Goal: Task Accomplishment & Management: Manage account settings

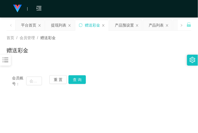
click at [10, 38] on span "首页" at bounding box center [11, 38] width 8 height 4
click at [9, 58] on div at bounding box center [5, 60] width 11 height 11
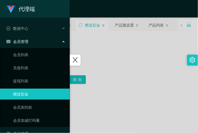
click at [88, 35] on div at bounding box center [99, 66] width 198 height 133
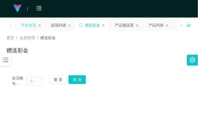
click at [27, 28] on div "平台首页" at bounding box center [28, 25] width 15 height 10
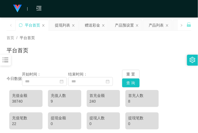
click at [10, 61] on div at bounding box center [5, 60] width 11 height 11
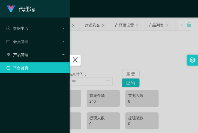
click at [30, 56] on div "产品管理" at bounding box center [35, 54] width 70 height 11
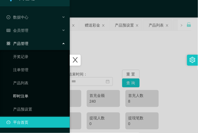
scroll to position [11, 0]
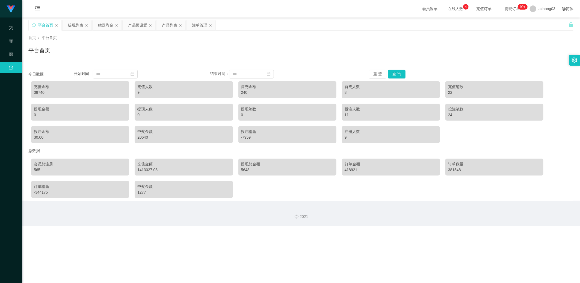
click at [41, 26] on div "平台首页" at bounding box center [45, 25] width 15 height 10
drag, startPoint x: 41, startPoint y: 26, endPoint x: 159, endPoint y: 28, distance: 117.5
click at [46, 26] on div "平台首页" at bounding box center [45, 25] width 15 height 10
click at [198, 72] on button "重 置" at bounding box center [377, 74] width 17 height 9
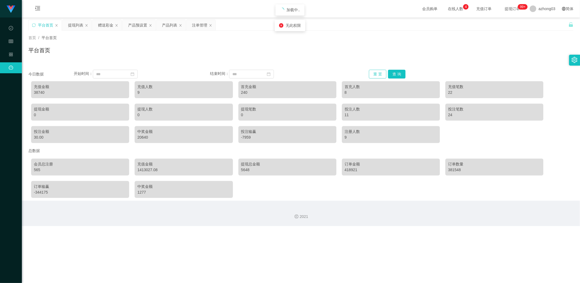
click at [198, 72] on button "重 置" at bounding box center [377, 74] width 17 height 9
click at [198, 74] on button "查 询" at bounding box center [396, 74] width 17 height 9
click at [198, 9] on div "azhong03" at bounding box center [543, 8] width 32 height 17
click at [198, 24] on span "退出登录" at bounding box center [541, 24] width 15 height 4
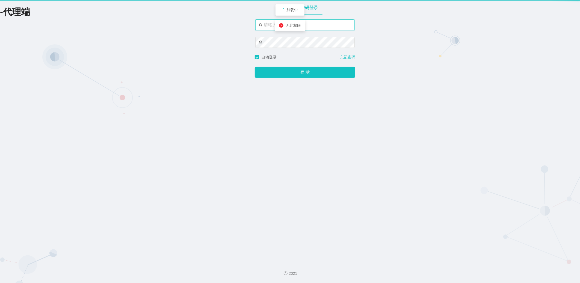
type input "azhong03"
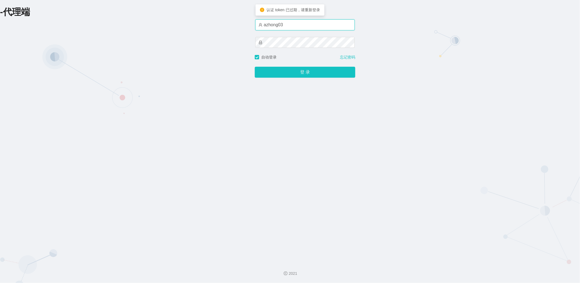
click at [198, 28] on input "azhong03" at bounding box center [304, 24] width 99 height 11
click at [198, 27] on input "azhong03" at bounding box center [304, 24] width 99 height 11
click at [198, 67] on button "登 录" at bounding box center [305, 72] width 101 height 11
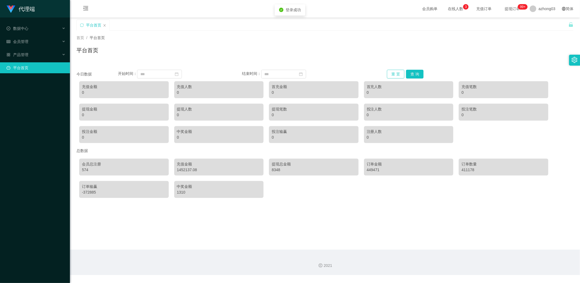
click at [198, 77] on button "重 置" at bounding box center [395, 74] width 17 height 9
click at [198, 75] on button "查 询" at bounding box center [414, 74] width 17 height 9
click at [198, 75] on button "重 置" at bounding box center [395, 74] width 17 height 9
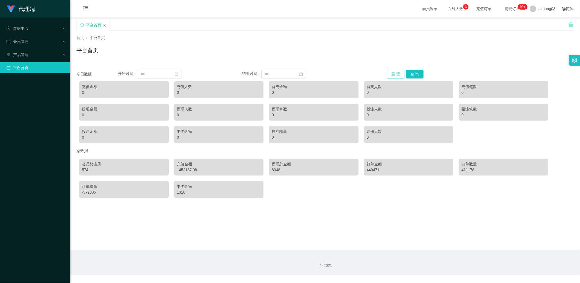
drag, startPoint x: 397, startPoint y: 75, endPoint x: 247, endPoint y: 74, distance: 150.3
click at [198, 74] on div "今日数据 开始时间： 结束时间： 重 置 查 询" at bounding box center [325, 74] width 497 height 9
click at [88, 92] on div "0" at bounding box center [124, 93] width 84 height 6
click at [198, 73] on button "重 置" at bounding box center [395, 74] width 17 height 9
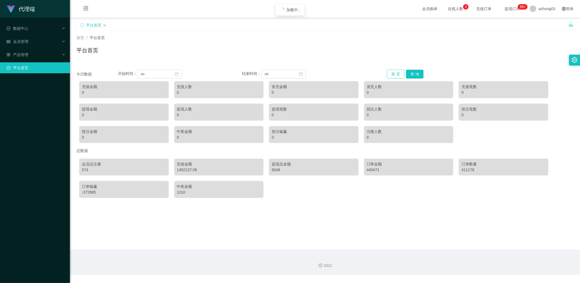
click at [198, 73] on button "重 置" at bounding box center [395, 74] width 17 height 9
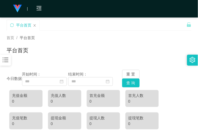
click at [119, 27] on div "平台首页" at bounding box center [97, 29] width 180 height 19
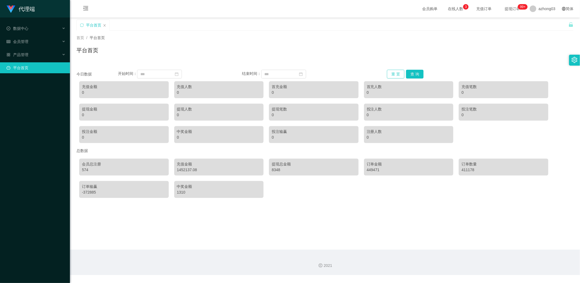
click at [198, 74] on button "重 置" at bounding box center [395, 74] width 17 height 9
click at [198, 73] on button "重 置" at bounding box center [395, 74] width 17 height 9
click at [105, 25] on icon "图标: close" at bounding box center [104, 25] width 3 height 3
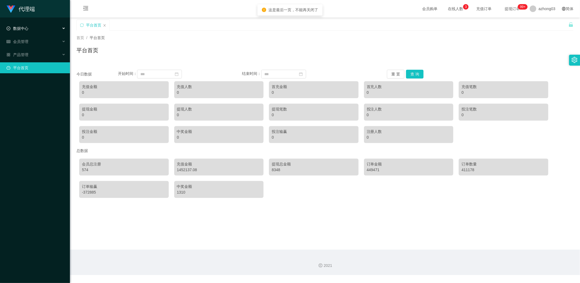
click at [43, 31] on div "数据中心" at bounding box center [35, 28] width 70 height 11
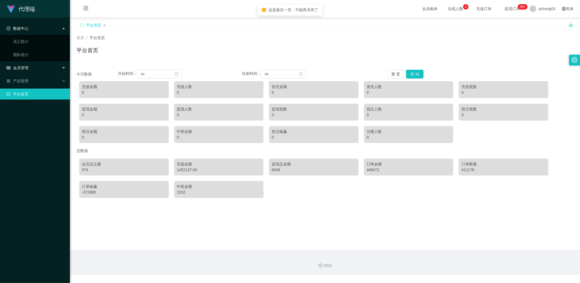
click at [36, 66] on div "会员管理" at bounding box center [35, 67] width 70 height 11
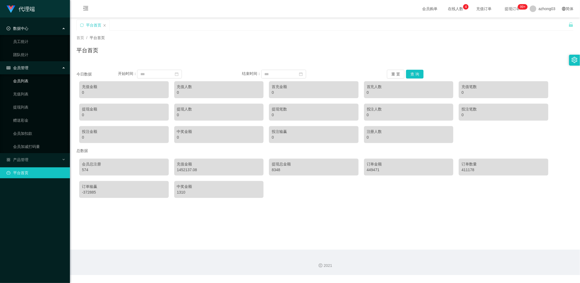
click at [33, 82] on link "会员列表" at bounding box center [39, 80] width 52 height 11
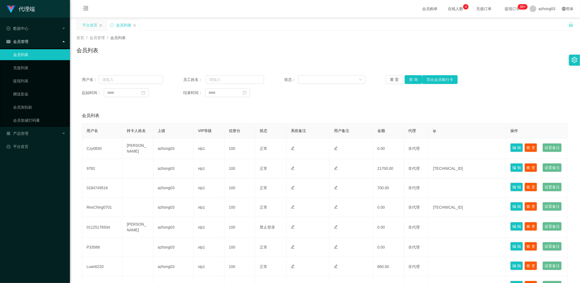
click at [93, 25] on div "平台首页" at bounding box center [89, 25] width 15 height 10
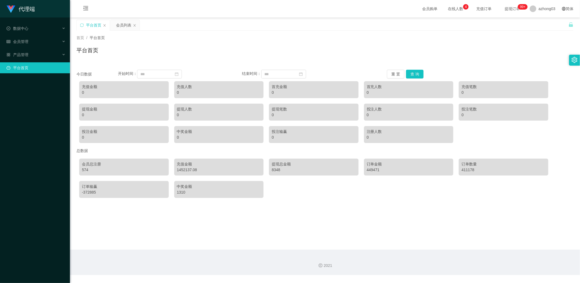
click at [113, 89] on div "充值金额" at bounding box center [124, 87] width 84 height 6
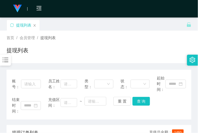
scroll to position [20, 0]
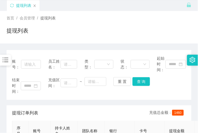
click at [13, 18] on span "首页" at bounding box center [11, 18] width 8 height 4
click at [13, 16] on span "首页" at bounding box center [11, 18] width 8 height 4
click at [9, 55] on div at bounding box center [5, 60] width 11 height 11
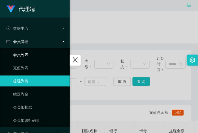
click at [14, 54] on link "会员列表" at bounding box center [39, 54] width 52 height 11
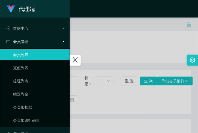
click at [99, 54] on div at bounding box center [99, 66] width 198 height 133
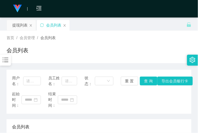
click at [4, 60] on icon "图标: bars" at bounding box center [5, 59] width 7 height 7
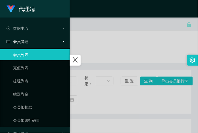
click at [30, 41] on div "会员管理" at bounding box center [35, 41] width 70 height 11
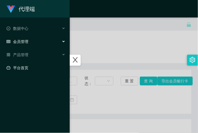
click at [30, 63] on link "平台首页" at bounding box center [36, 67] width 59 height 11
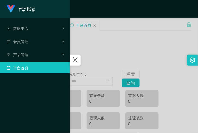
click at [131, 48] on div at bounding box center [99, 66] width 198 height 133
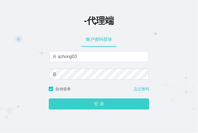
click at [77, 100] on button "登 录" at bounding box center [99, 103] width 101 height 11
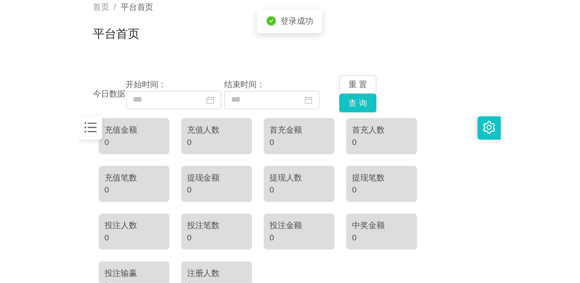
scroll to position [40, 0]
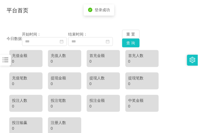
click at [34, 60] on div "0" at bounding box center [26, 61] width 28 height 6
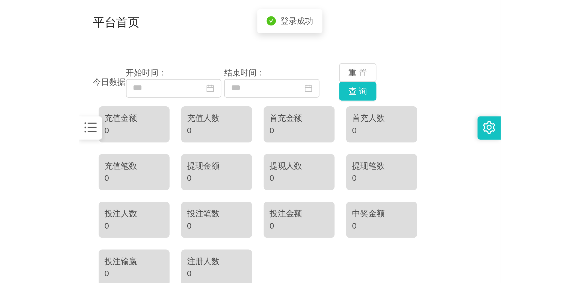
scroll to position [0, 0]
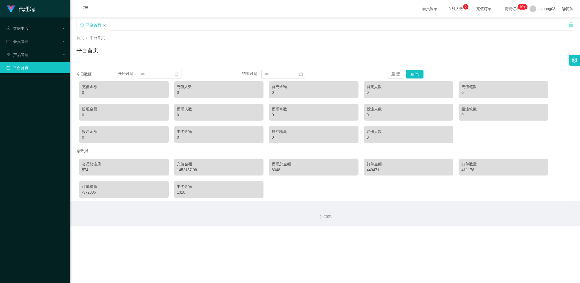
drag, startPoint x: 381, startPoint y: 35, endPoint x: 253, endPoint y: 14, distance: 129.3
click at [198, 32] on div "首页 / 平台首页 / 平台首页" at bounding box center [325, 47] width 510 height 33
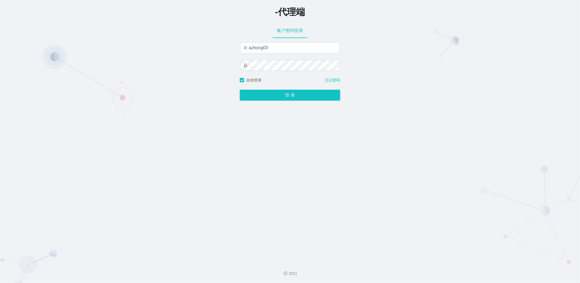
click at [274, 92] on button "登 录" at bounding box center [290, 95] width 101 height 11
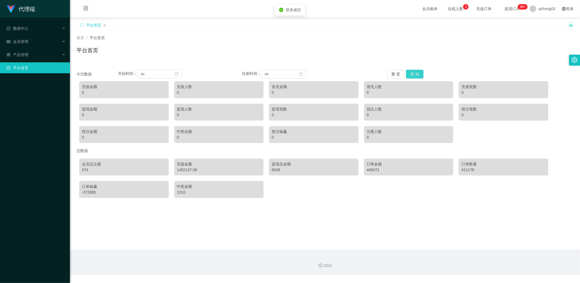
click at [413, 74] on button "查 询" at bounding box center [414, 74] width 17 height 9
click at [396, 74] on button "重 置" at bounding box center [395, 74] width 17 height 9
click at [25, 40] on span "会员管理" at bounding box center [18, 41] width 22 height 4
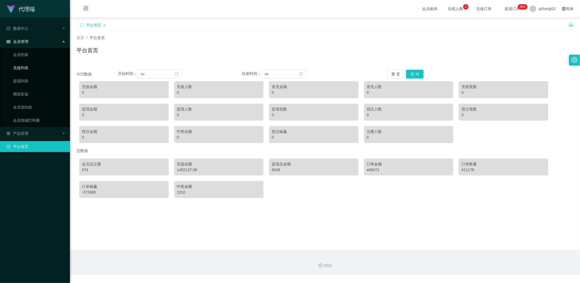
click at [18, 66] on link "充值列表" at bounding box center [39, 67] width 52 height 11
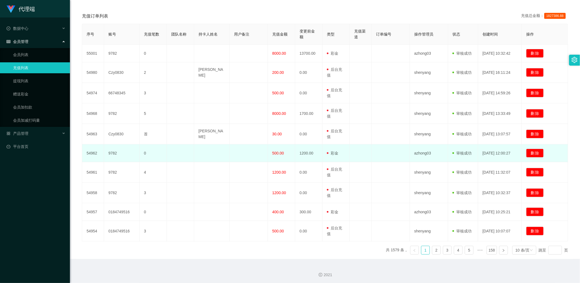
scroll to position [101, 0]
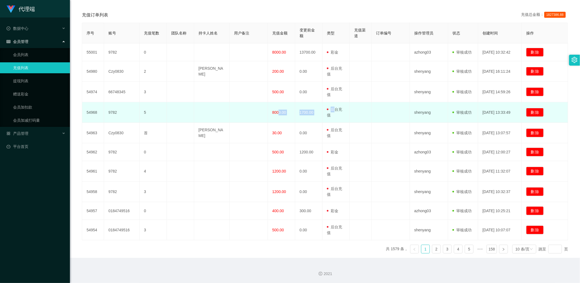
drag, startPoint x: 276, startPoint y: 113, endPoint x: 336, endPoint y: 110, distance: 60.2
click at [336, 110] on tr "54968 9782 5 8000.00 1700.00 用户充值 后台充值 彩金 注册赠送 shenyang 审核驳回 审核成功 等待审核 2025-09-…" at bounding box center [325, 112] width 486 height 20
drag, startPoint x: 336, startPoint y: 110, endPoint x: 312, endPoint y: 113, distance: 24.7
click at [312, 113] on td "1700.00" at bounding box center [308, 112] width 27 height 20
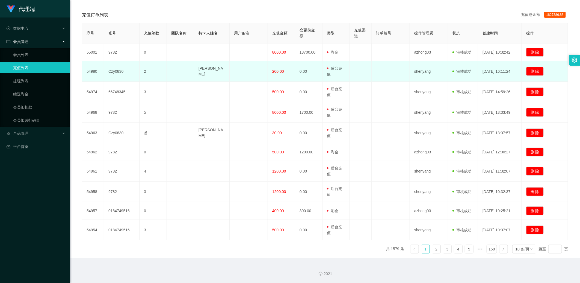
click at [275, 72] on span "200.00" at bounding box center [278, 71] width 12 height 4
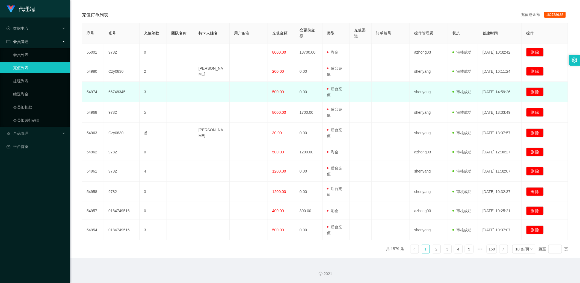
click at [275, 90] on span "500.00" at bounding box center [278, 92] width 12 height 4
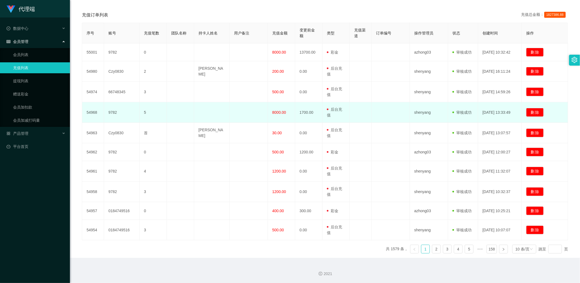
click at [275, 112] on span "8000.00" at bounding box center [279, 112] width 14 height 4
click at [357, 115] on td at bounding box center [361, 112] width 22 height 20
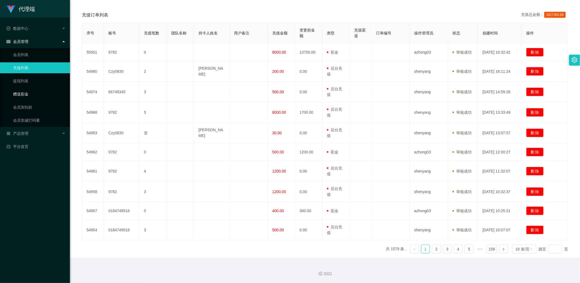
click at [44, 92] on link "赠送彩金" at bounding box center [39, 94] width 52 height 11
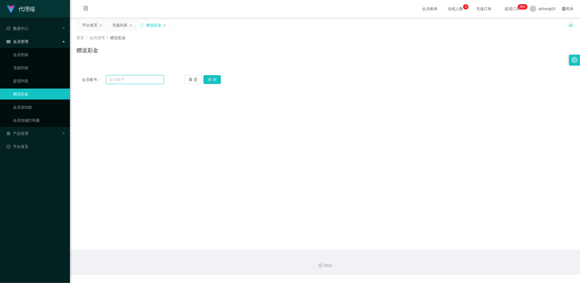
click at [120, 81] on input "text" at bounding box center [135, 79] width 58 height 9
paste input "carson89"
type input "carson89"
click at [211, 85] on div "会员账号： carson89 重 置 查 询 会员账号 会员姓名 账号余额 操作类型 彩金加款 彩金扣款 金额 确 定" at bounding box center [325, 80] width 497 height 20
click at [211, 81] on button "查 询" at bounding box center [212, 79] width 17 height 9
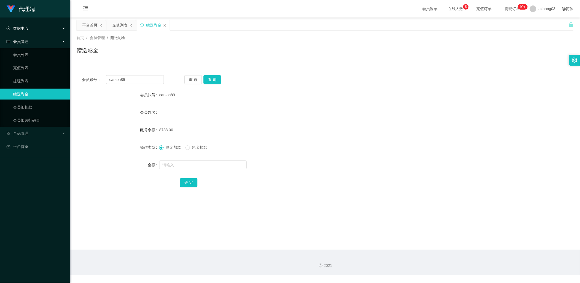
click at [17, 30] on span "数据中心" at bounding box center [18, 28] width 22 height 4
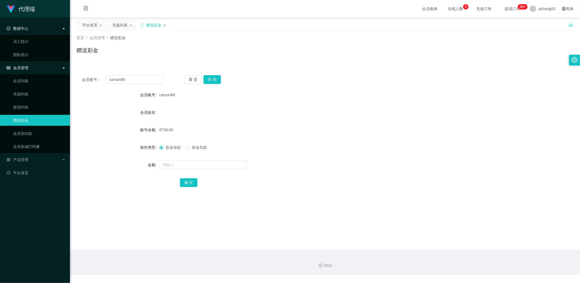
drag, startPoint x: 113, startPoint y: 50, endPoint x: 108, endPoint y: 44, distance: 7.2
click at [113, 50] on div "赠送彩金" at bounding box center [325, 52] width 497 height 13
click at [91, 28] on div "平台首页" at bounding box center [89, 25] width 15 height 10
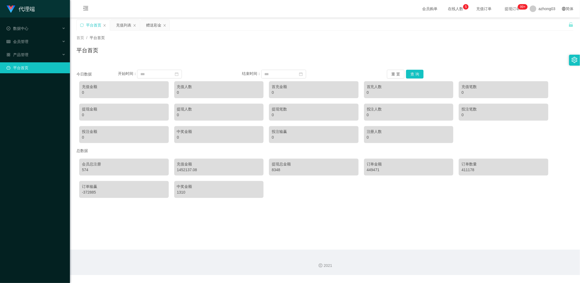
click at [134, 93] on div "0" at bounding box center [124, 93] width 84 height 6
click at [36, 42] on div "会员管理" at bounding box center [35, 41] width 70 height 11
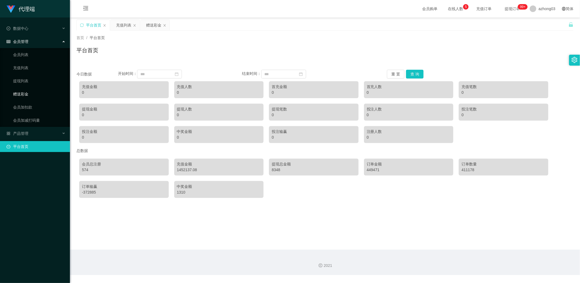
click at [40, 96] on link "赠送彩金" at bounding box center [39, 94] width 52 height 11
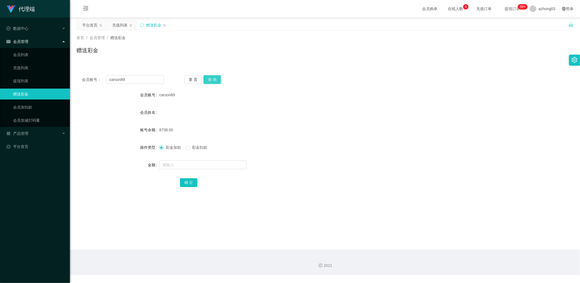
click at [211, 79] on button "查 询" at bounding box center [212, 79] width 17 height 9
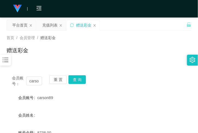
click at [7, 59] on icon "图标: bars" at bounding box center [5, 59] width 7 height 7
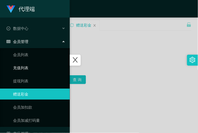
click at [37, 65] on link "充值列表" at bounding box center [39, 67] width 52 height 11
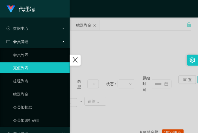
click at [104, 50] on div at bounding box center [99, 66] width 198 height 133
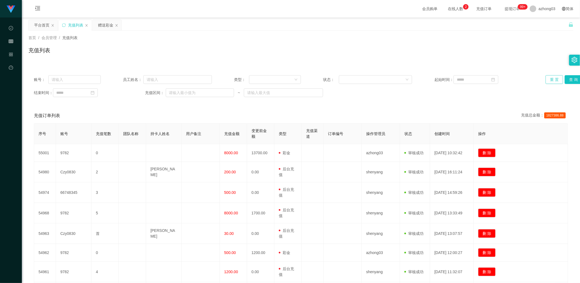
click at [558, 77] on button "重 置" at bounding box center [554, 79] width 17 height 9
